Goal: Information Seeking & Learning: Learn about a topic

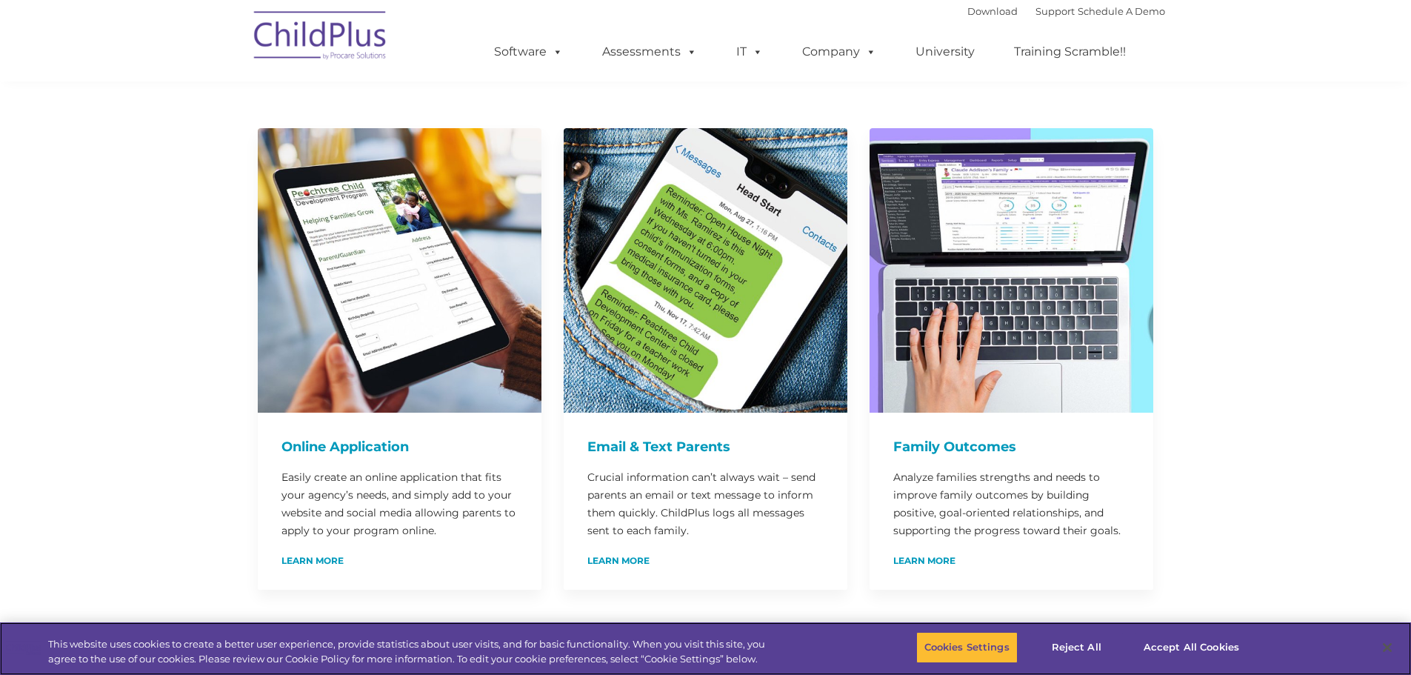
scroll to position [709, 0]
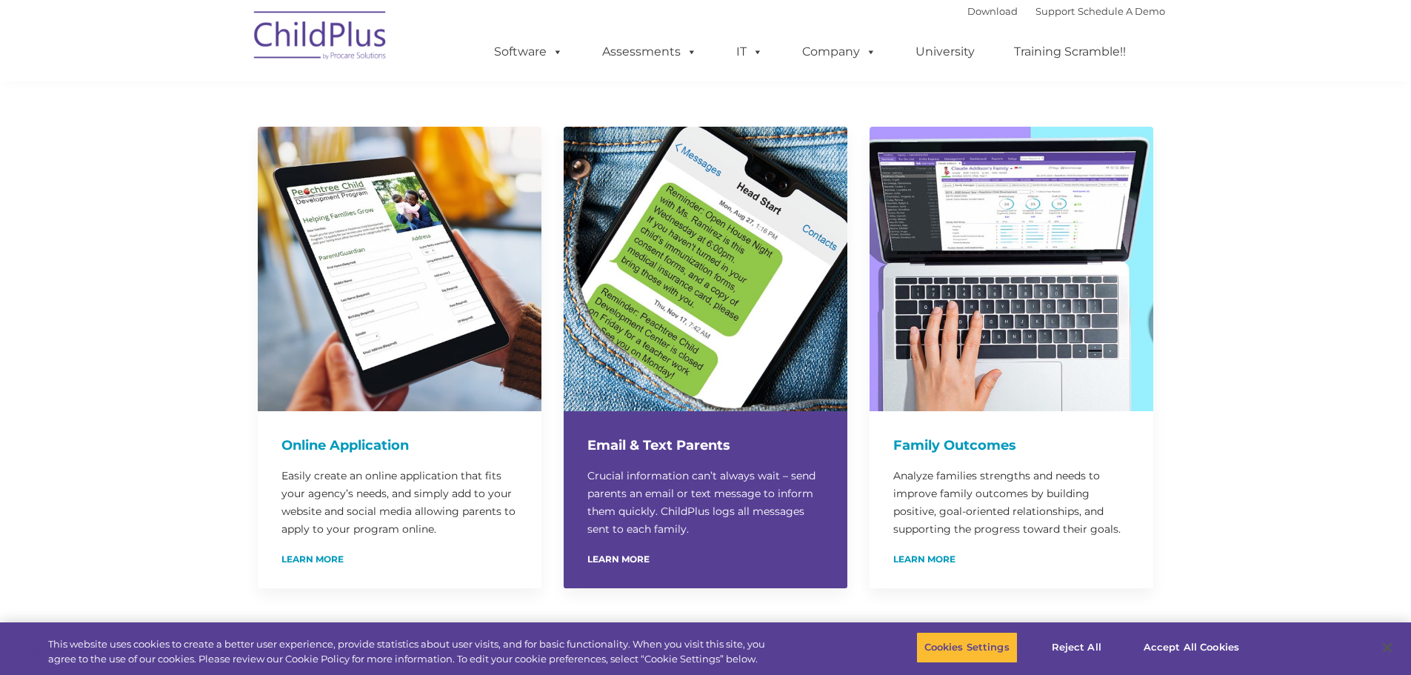
click at [687, 435] on h4 "Email & Text Parents" at bounding box center [705, 445] width 236 height 21
click at [608, 555] on link "Learn More" at bounding box center [618, 559] width 62 height 9
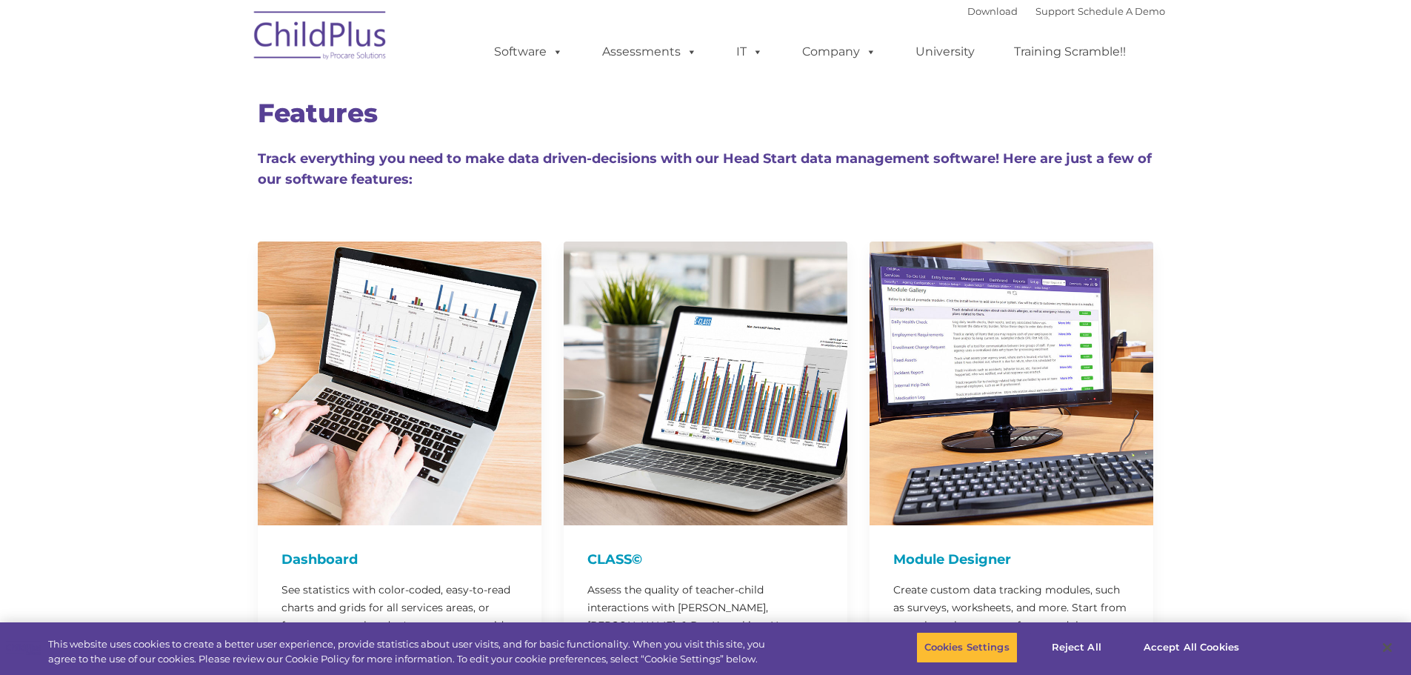
scroll to position [709, 0]
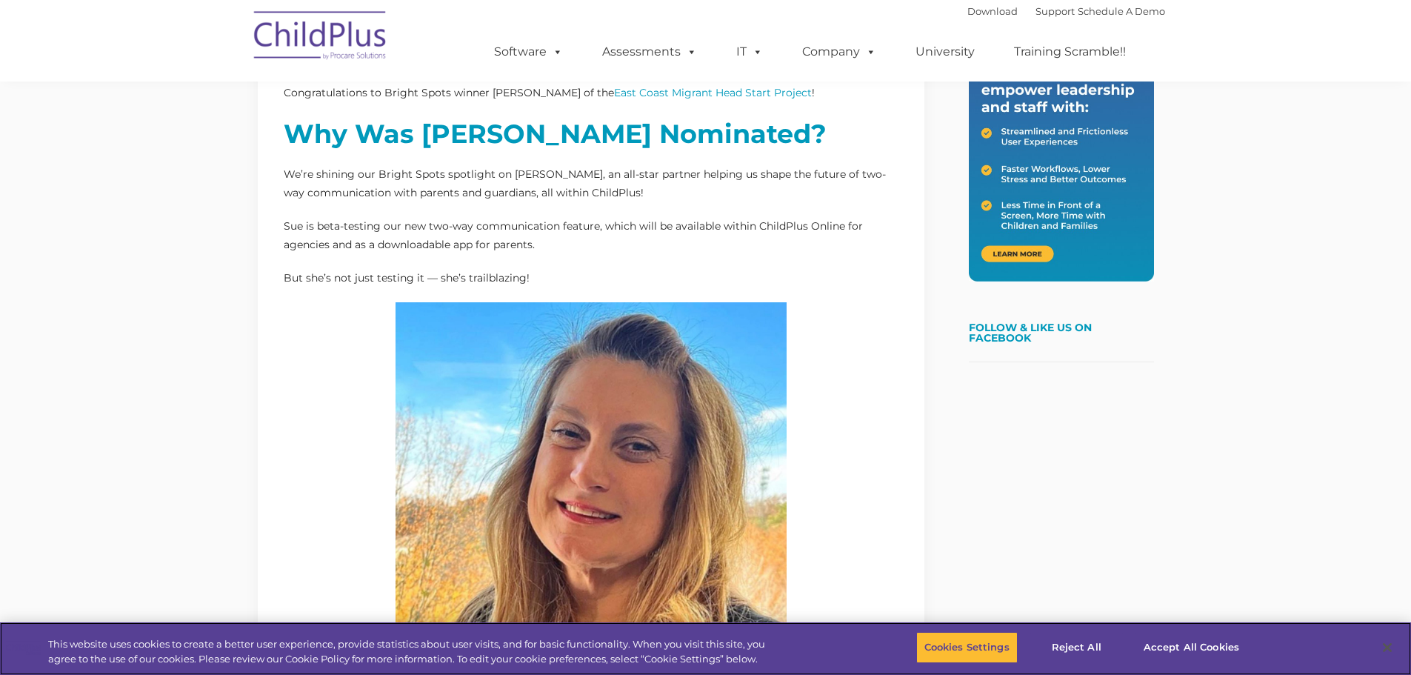
scroll to position [293, 0]
